Goal: Task Accomplishment & Management: Use online tool/utility

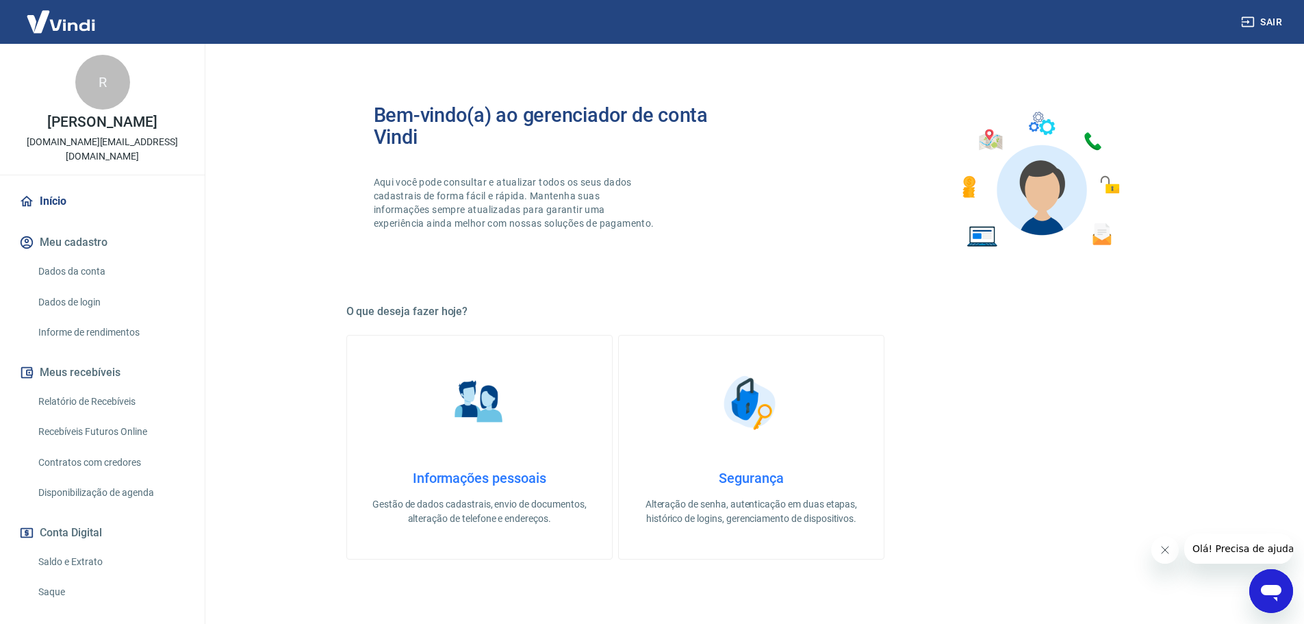
click at [47, 592] on link "Saque" at bounding box center [110, 592] width 155 height 28
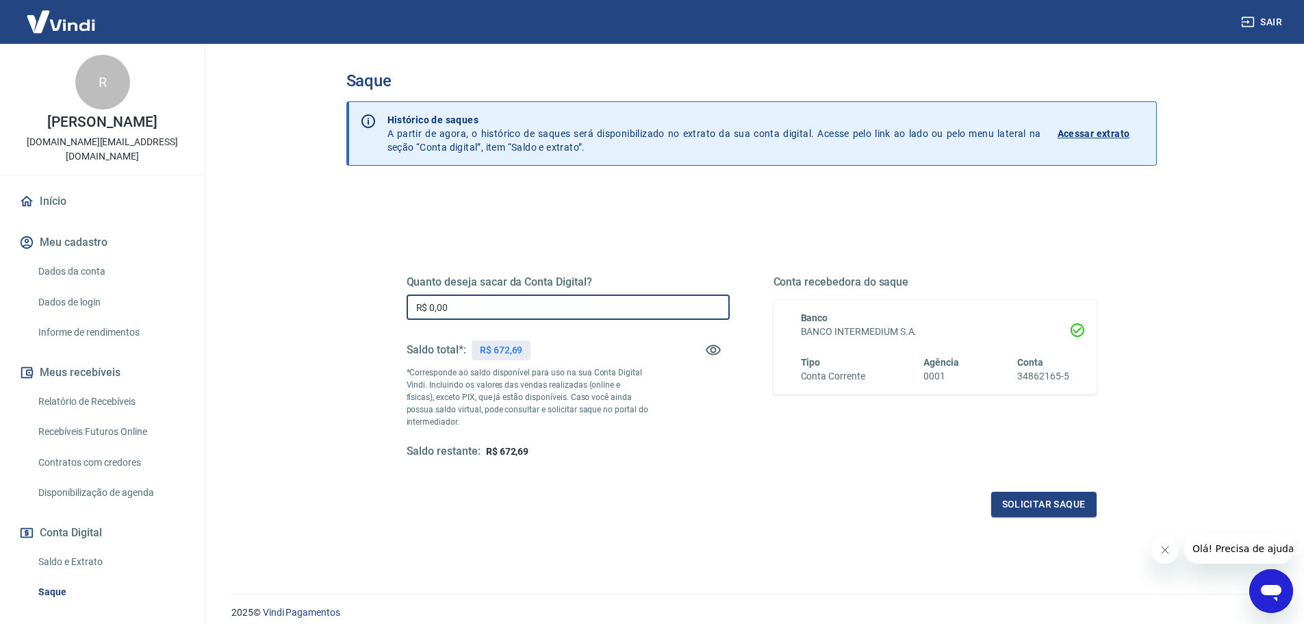
click at [562, 314] on input "R$ 0,00" at bounding box center [568, 306] width 323 height 25
type input "R$ 672,69"
click at [1029, 503] on button "Solicitar saque" at bounding box center [1043, 504] width 105 height 25
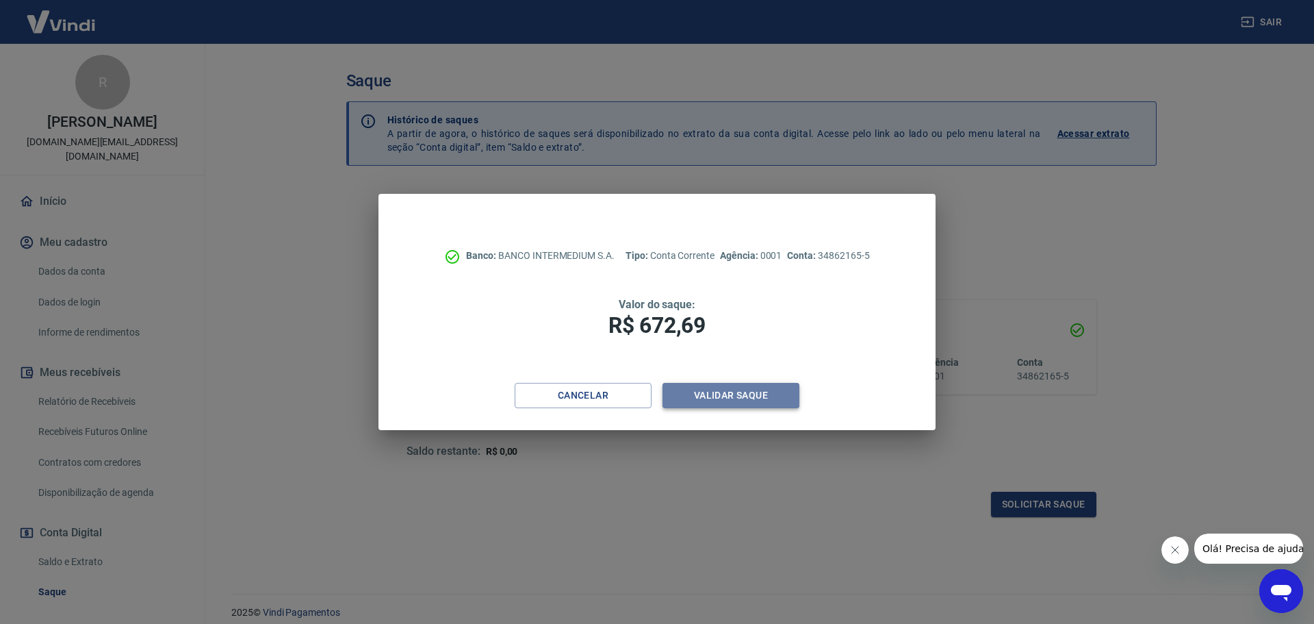
click at [739, 389] on button "Validar saque" at bounding box center [731, 395] width 137 height 25
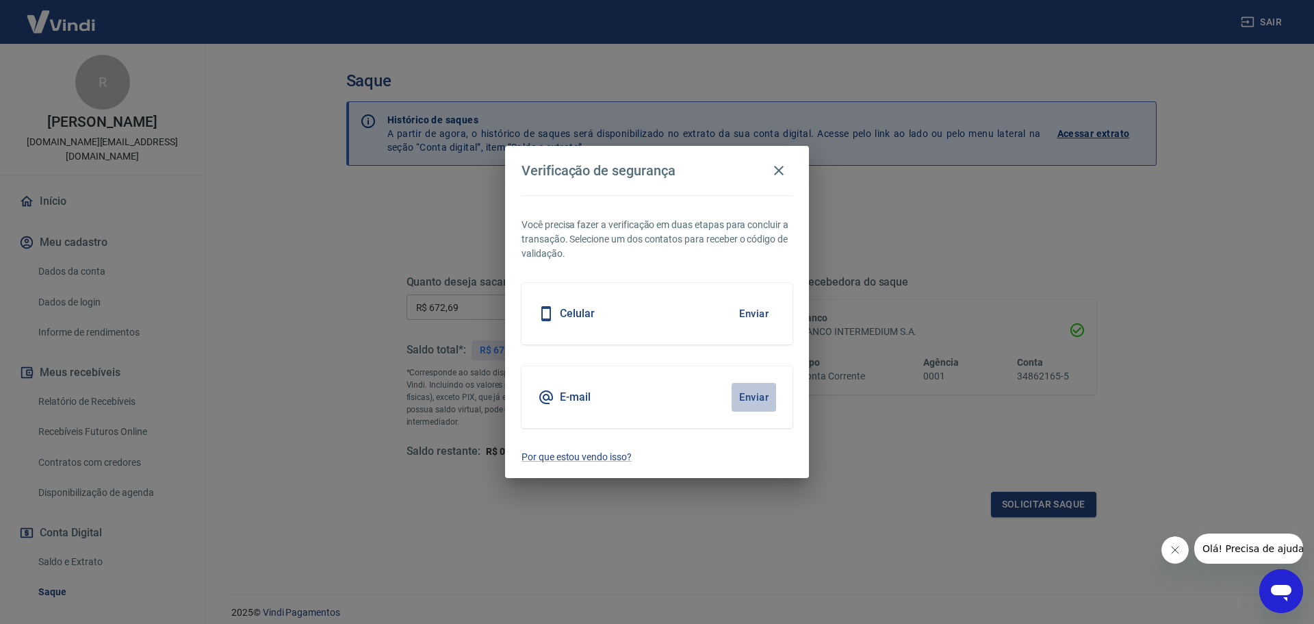
click at [753, 394] on button "Enviar" at bounding box center [754, 397] width 45 height 29
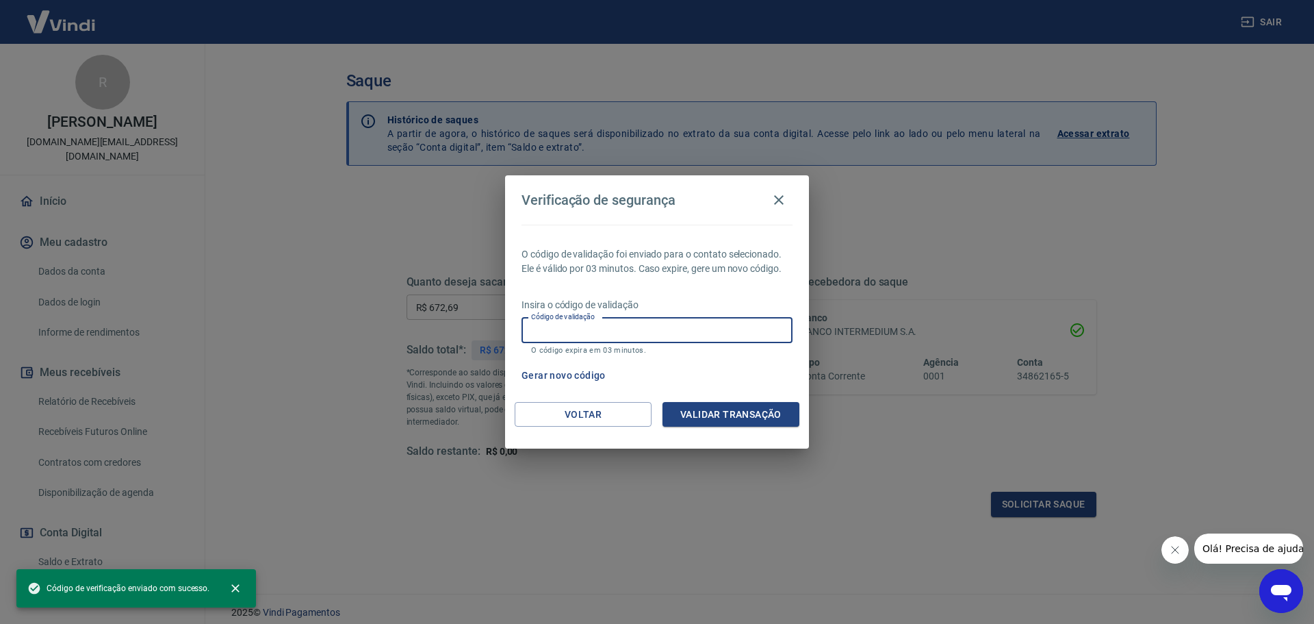
click at [628, 322] on input "Código de validação" at bounding box center [657, 330] width 271 height 25
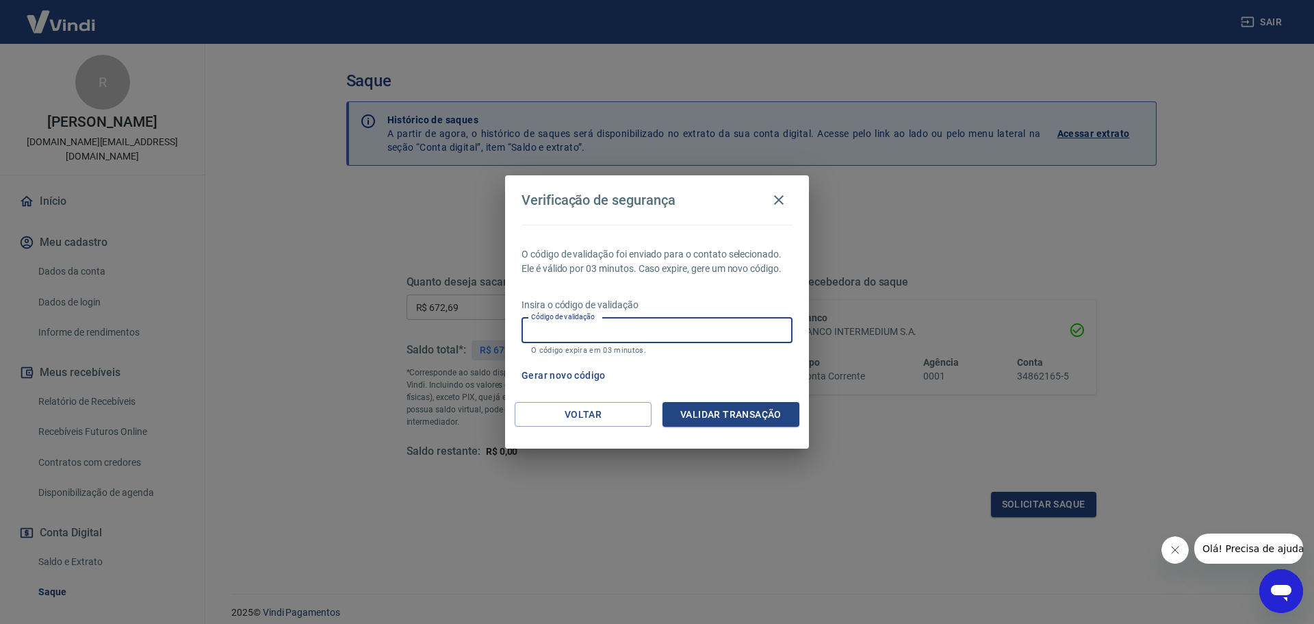
paste input "852150"
type input "852150"
click at [728, 411] on button "Validar transação" at bounding box center [731, 414] width 137 height 25
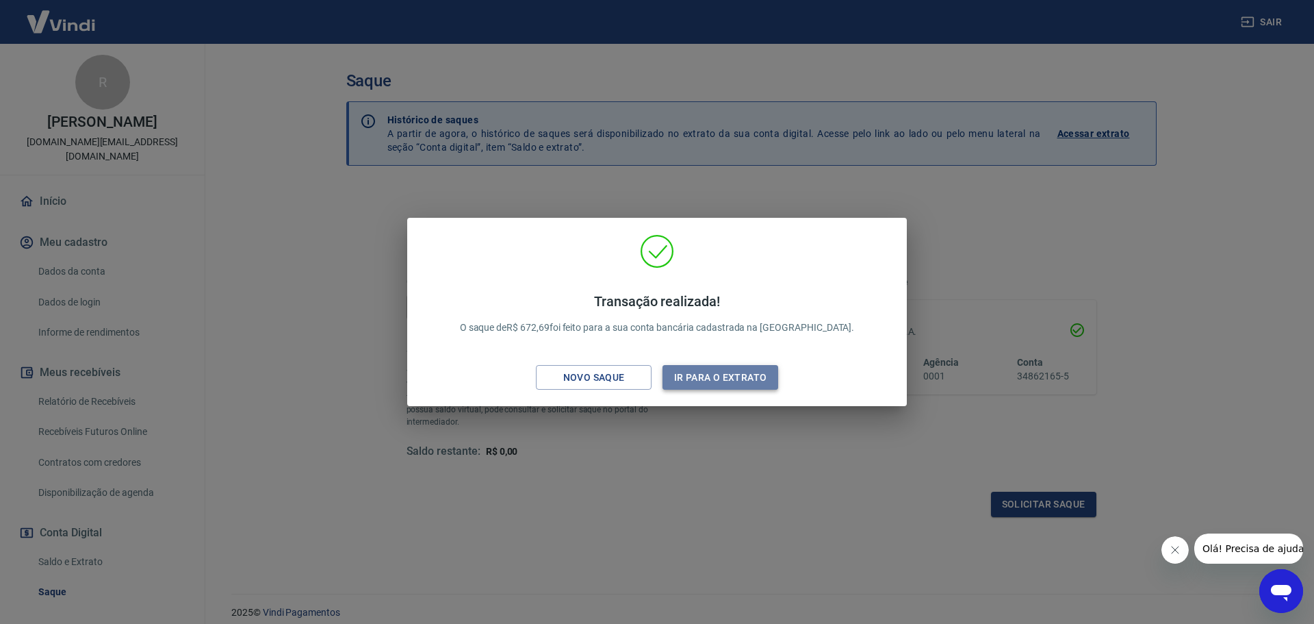
click at [767, 370] on button "Ir para o extrato" at bounding box center [721, 377] width 116 height 25
